Goal: Entertainment & Leisure: Consume media (video, audio)

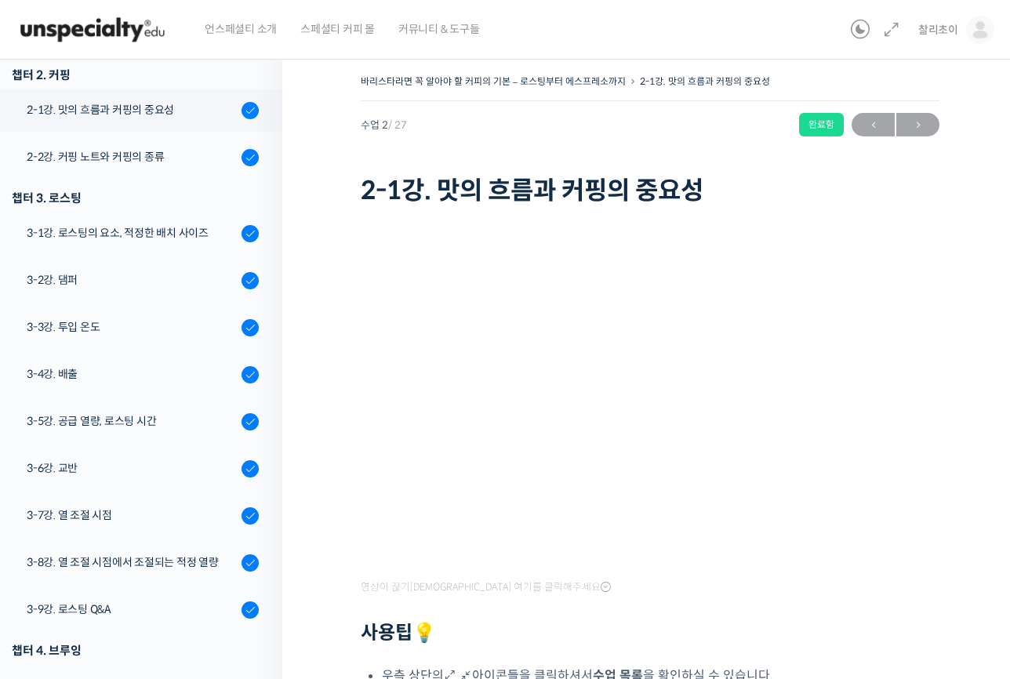
click at [326, 292] on div "바리스타라면 꼭 알아야 할 커피의 기본 – 로스팅부터 에스프레소까지 2-1강. 맛의 흐름과 커핑의 중요성 완료함 수업 2 / 27 완료함 ← …" at bounding box center [650, 495] width 736 height 896
click at [303, 175] on div "바리스타라면 꼭 알아야 할 커피의 기본 – 로스팅부터 에스프레소까지 2-1강. 맛의 흐름과 커핑의 중요성 완료함 수업 2 / 27 완료함 ← …" at bounding box center [650, 495] width 736 height 896
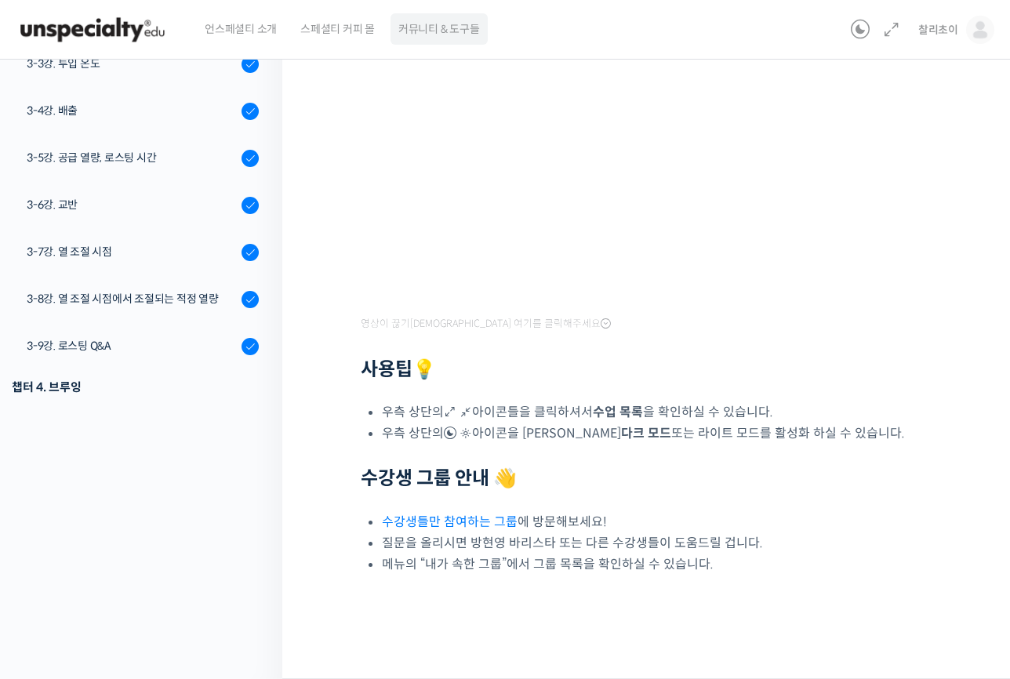
scroll to position [1037, 0]
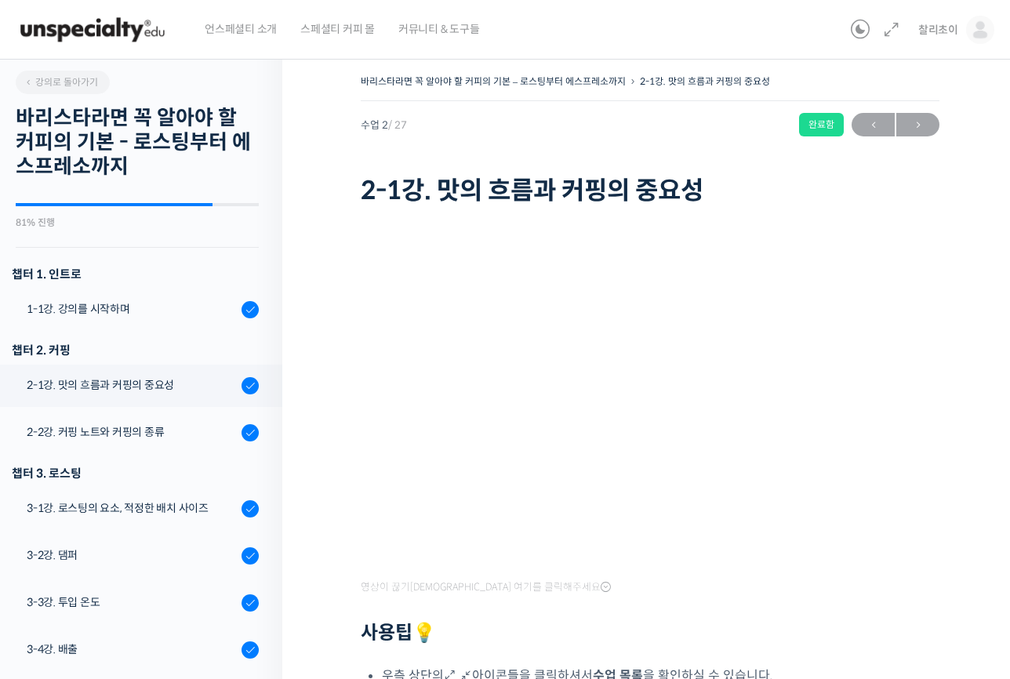
click at [305, 340] on div "바리스타라면 꼭 알아야 할 커피의 기본 – 로스팅부터 에스프레소까지 2-1강. 맛의 흐름과 커핑의 중요성 완료함 수업 2 / 27 완료함 ← …" at bounding box center [650, 495] width 736 height 896
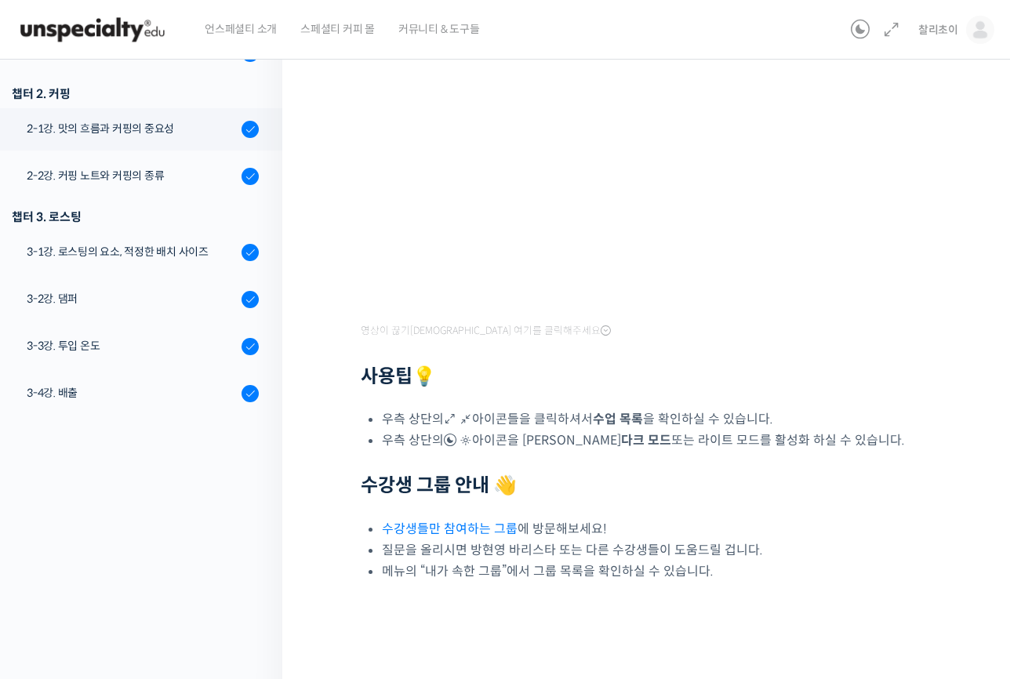
scroll to position [147, 0]
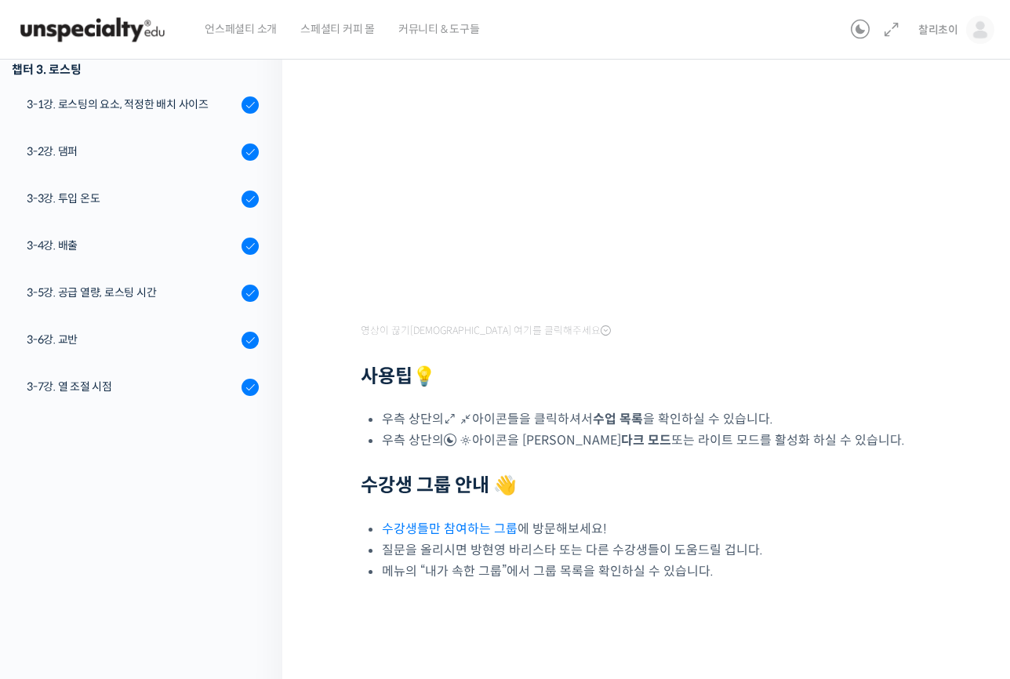
click at [362, 580] on div "영상이 끊기신다면 여기를 클릭해주세요 사용팁 💡 우측 상단의 아이콘들을 클릭하셔서 수업 목록 을 확인하실 수 있습니다. 우측 상단의 아이콘을 …" at bounding box center [650, 283] width 579 height 597
